Goal: Task Accomplishment & Management: Complete application form

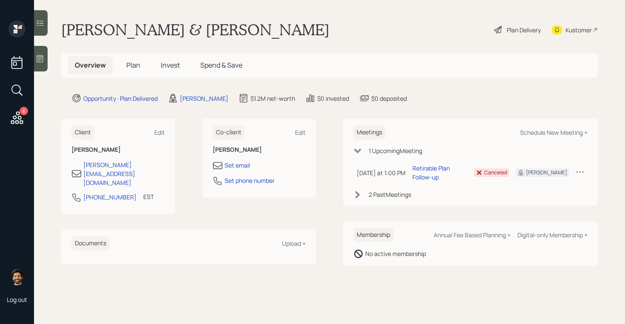
click at [133, 66] on span "Plan" at bounding box center [133, 64] width 14 height 9
